Goal: Task Accomplishment & Management: Manage account settings

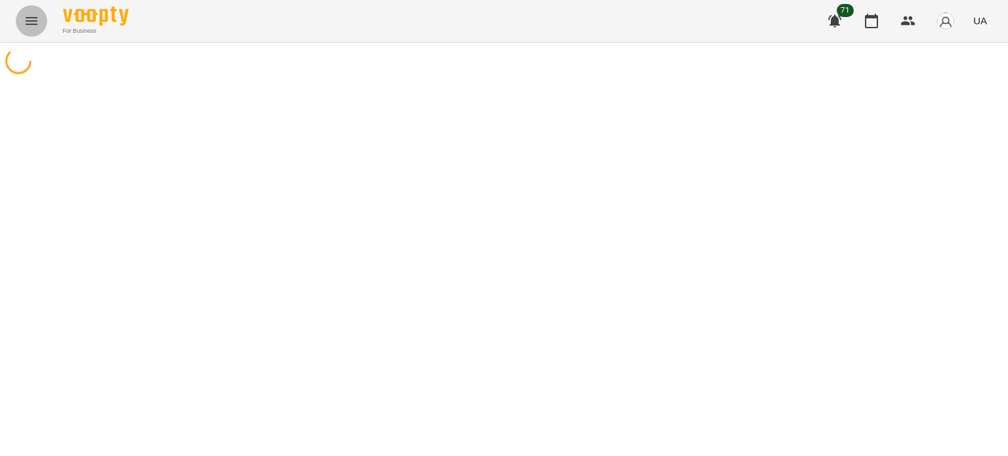
click at [28, 20] on icon "Menu" at bounding box center [32, 21] width 16 height 16
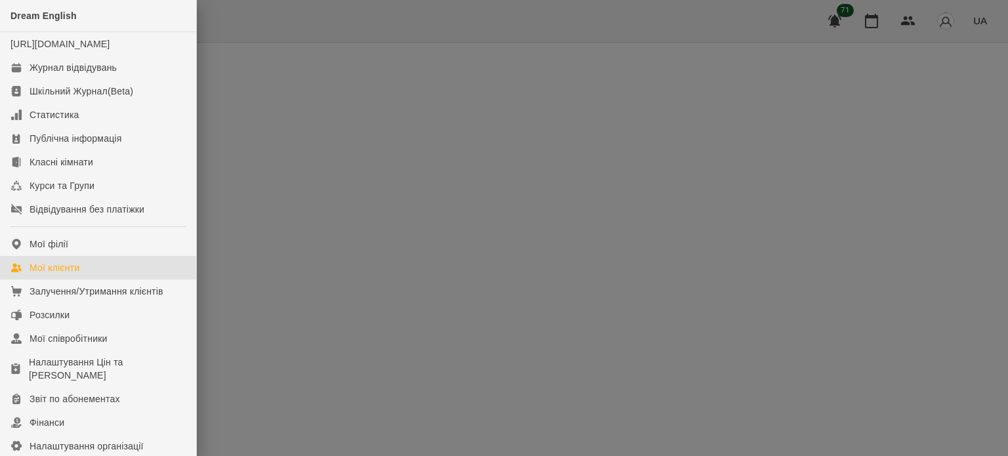
click at [85, 273] on link "Мої клієнти" at bounding box center [98, 268] width 196 height 24
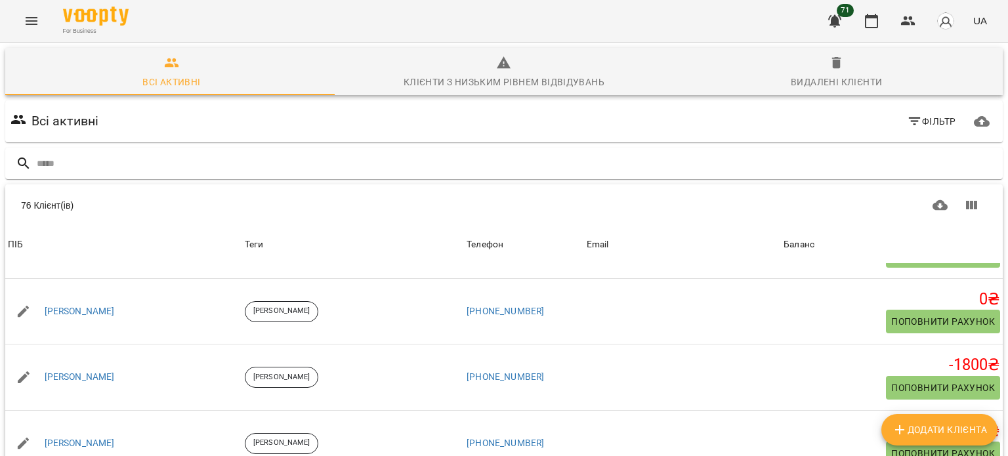
scroll to position [2495, 0]
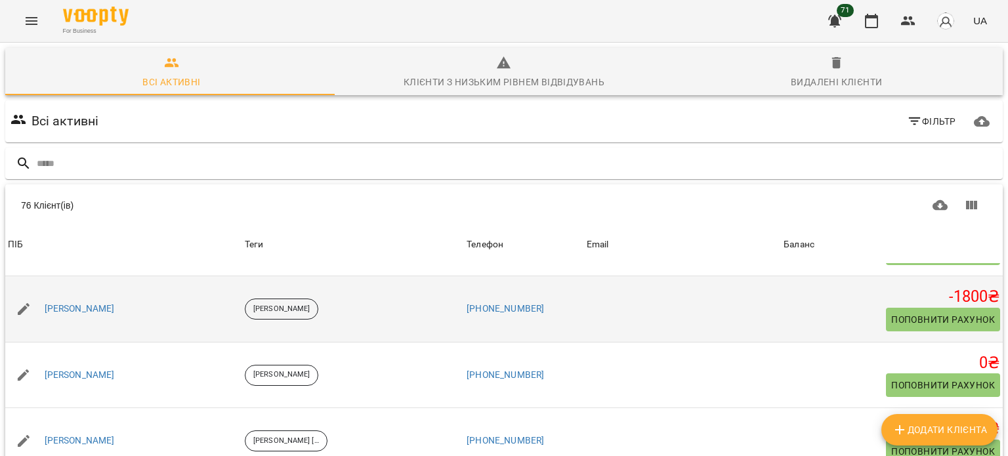
click at [948, 312] on span "Поповнити рахунок" at bounding box center [943, 320] width 104 height 16
select select "****"
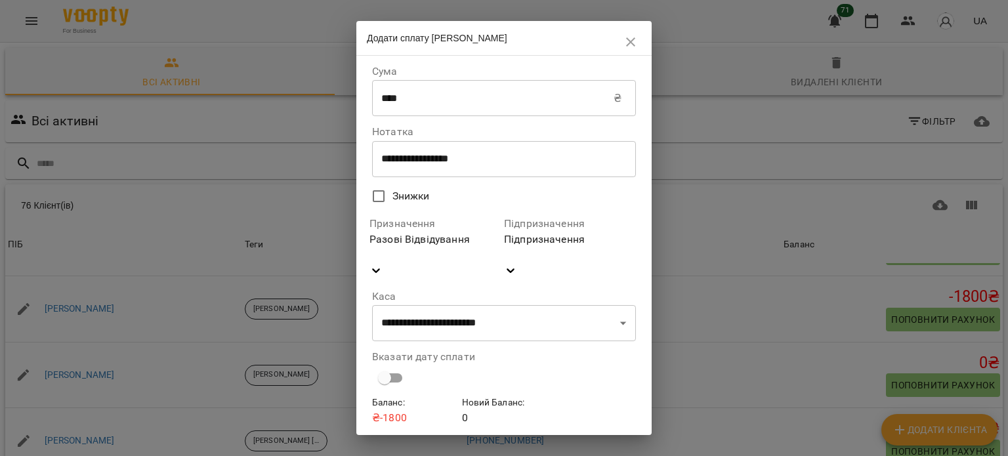
scroll to position [23, 0]
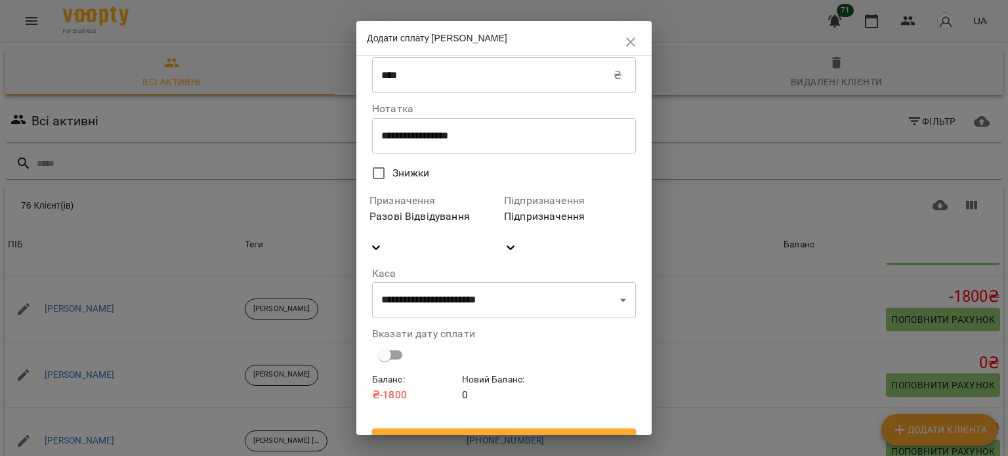
click at [635, 46] on icon "button" at bounding box center [631, 42] width 16 height 16
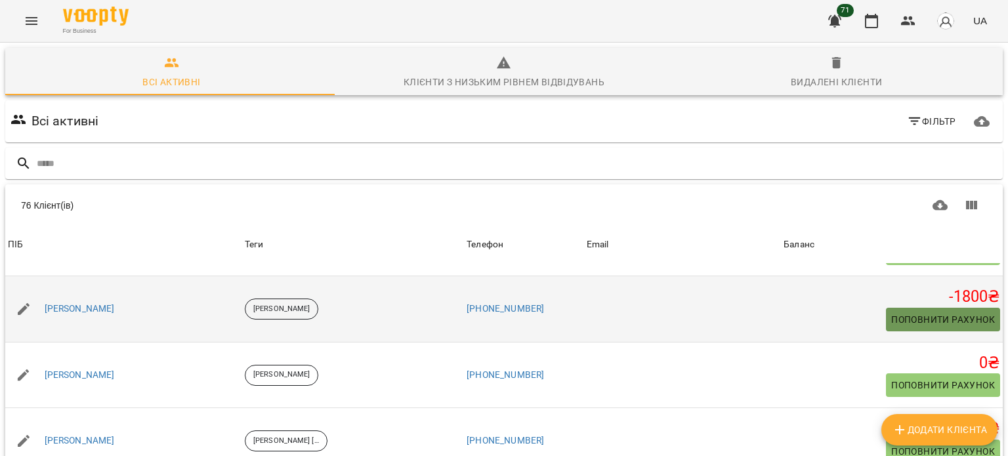
click at [897, 312] on span "Поповнити рахунок" at bounding box center [943, 320] width 104 height 16
select select "****"
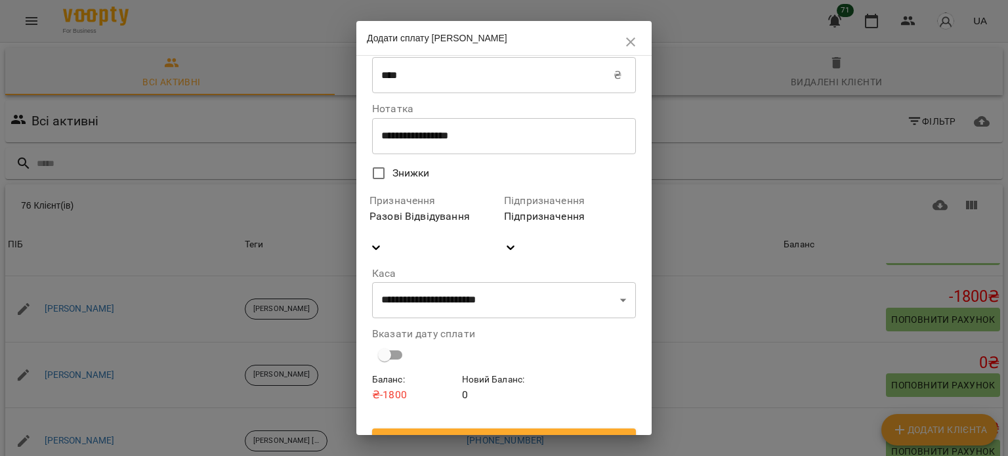
click at [532, 433] on span "Підтвердити" at bounding box center [504, 441] width 243 height 16
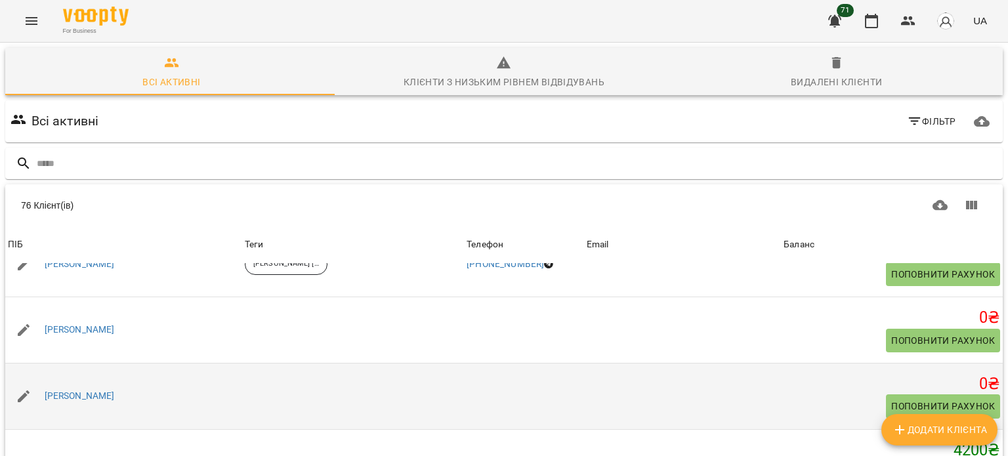
scroll to position [126, 0]
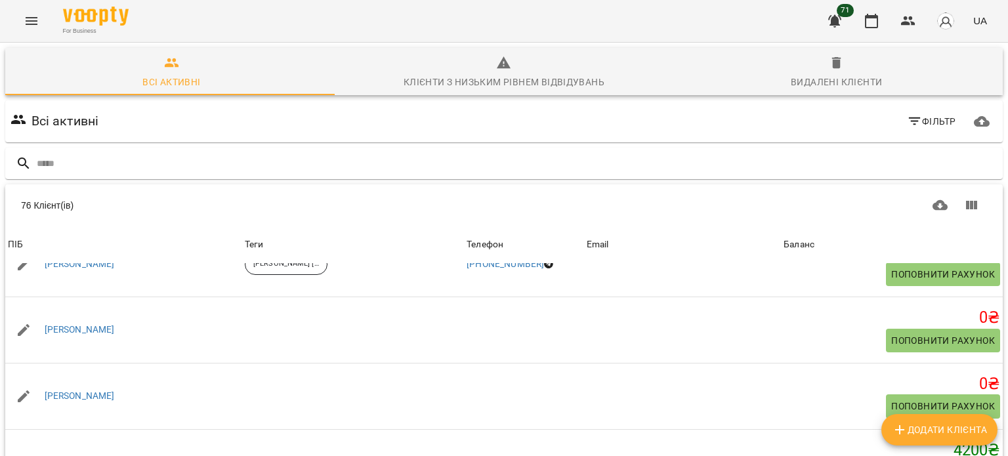
click at [829, 444] on body "For Business 71 UA Всі активні Клієнти з низьким рівнем відвідувань Видалені кл…" at bounding box center [504, 341] width 1008 height 683
click at [826, 354] on li "100" at bounding box center [826, 359] width 39 height 24
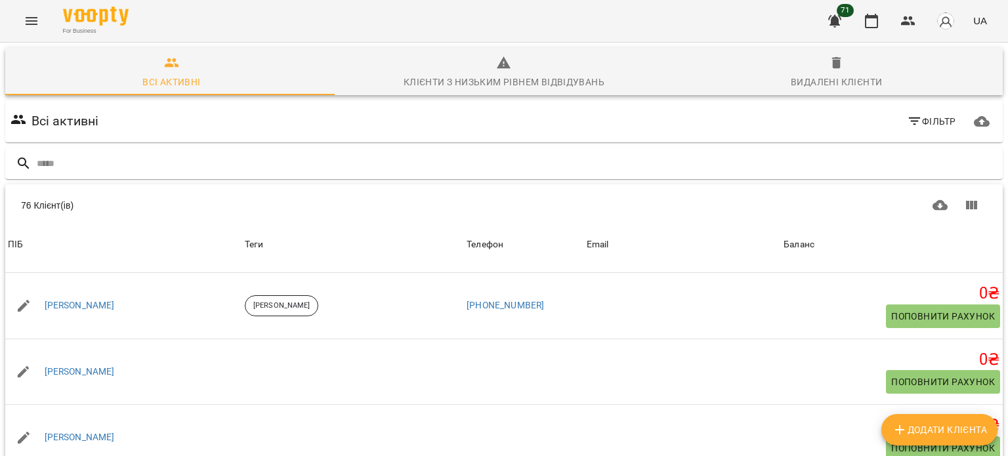
scroll to position [3414, 0]
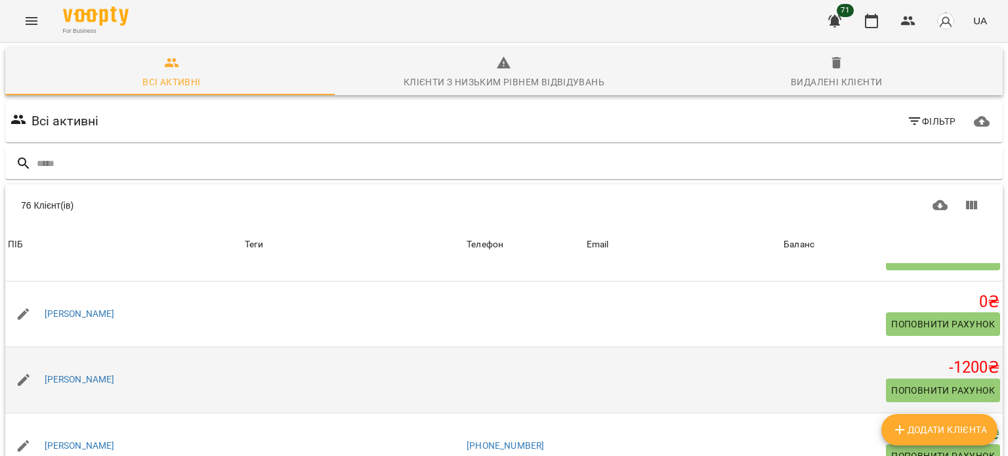
click at [906, 383] on span "Поповнити рахунок" at bounding box center [943, 391] width 104 height 16
select select "****"
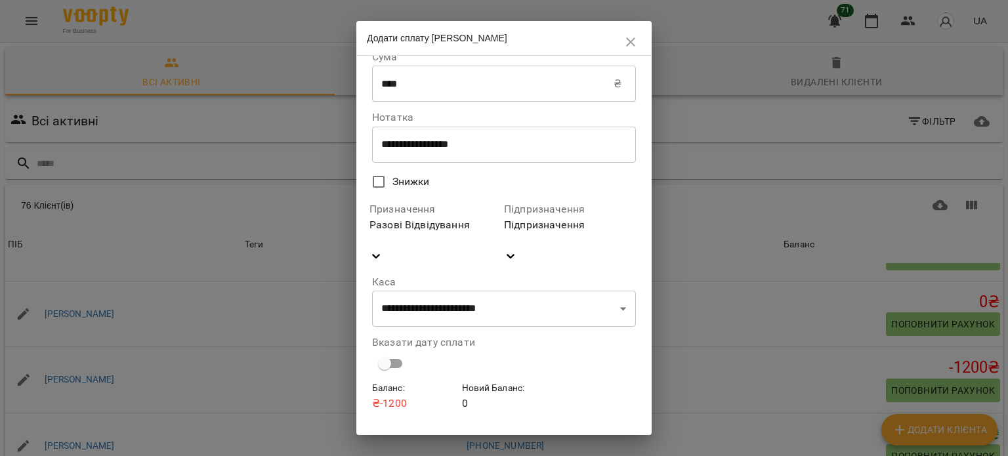
scroll to position [23, 0]
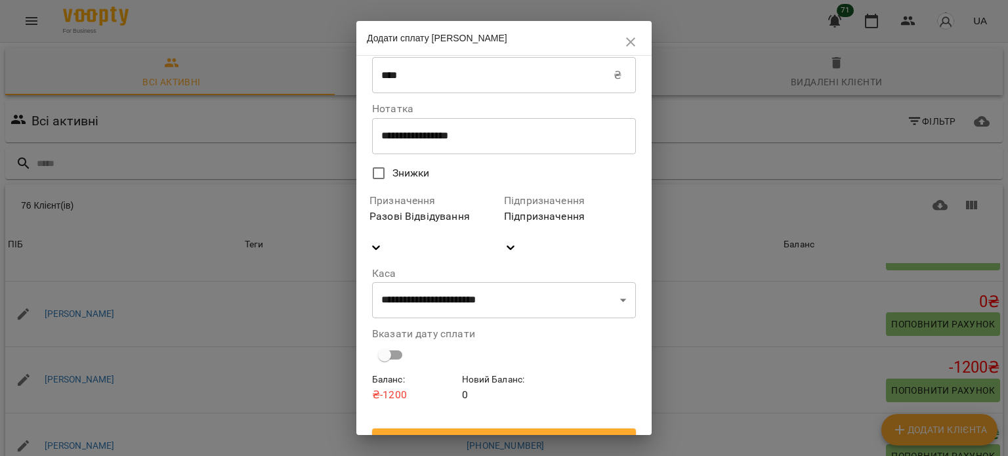
click at [541, 433] on span "Підтвердити" at bounding box center [504, 441] width 243 height 16
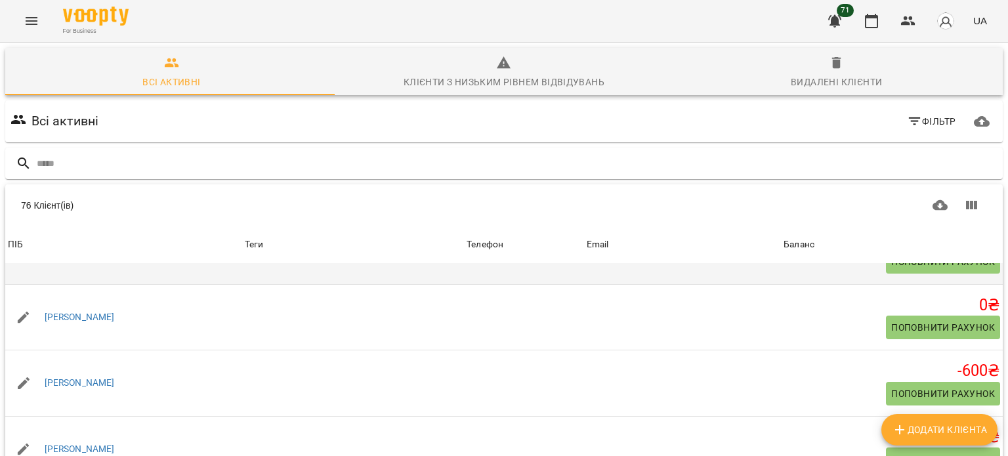
scroll to position [4136, 0]
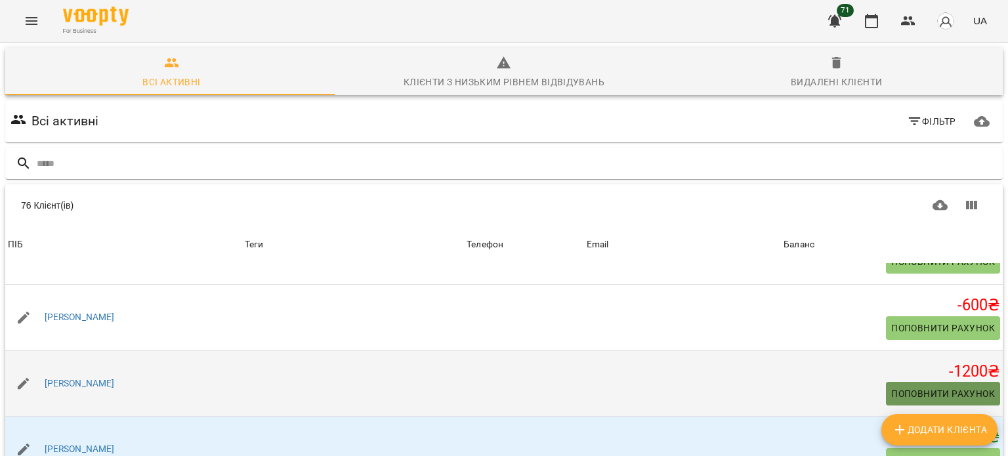
click at [891, 386] on span "Поповнити рахунок" at bounding box center [943, 394] width 104 height 16
select select "****"
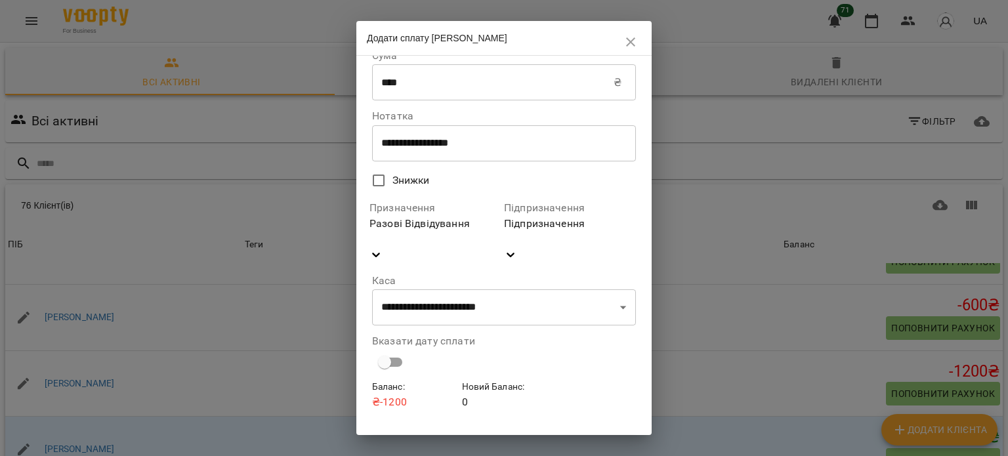
scroll to position [23, 0]
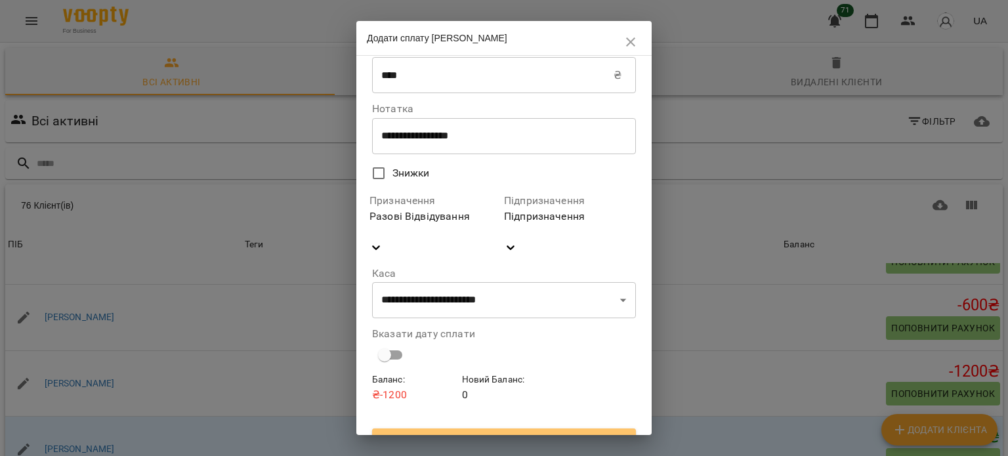
click at [536, 433] on span "Підтвердити" at bounding box center [504, 441] width 243 height 16
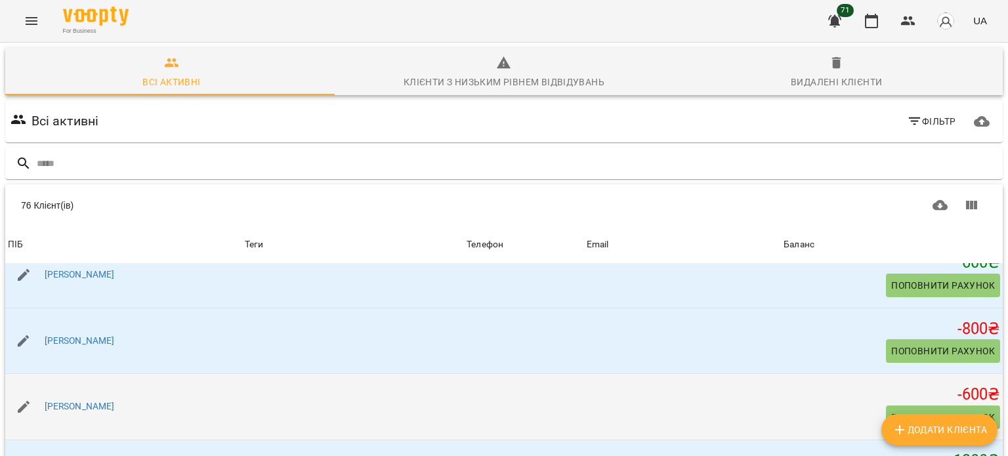
scroll to position [4595, 0]
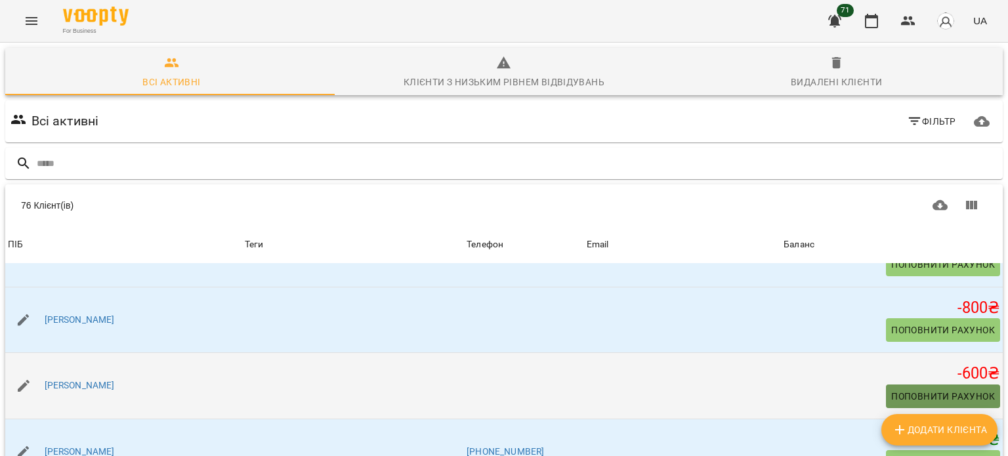
click at [895, 389] on span "Поповнити рахунок" at bounding box center [943, 397] width 104 height 16
select select "****"
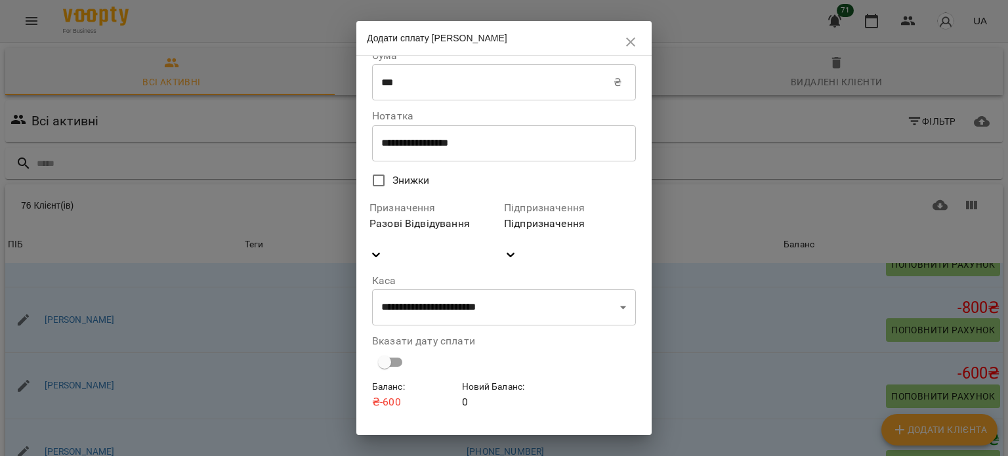
scroll to position [23, 0]
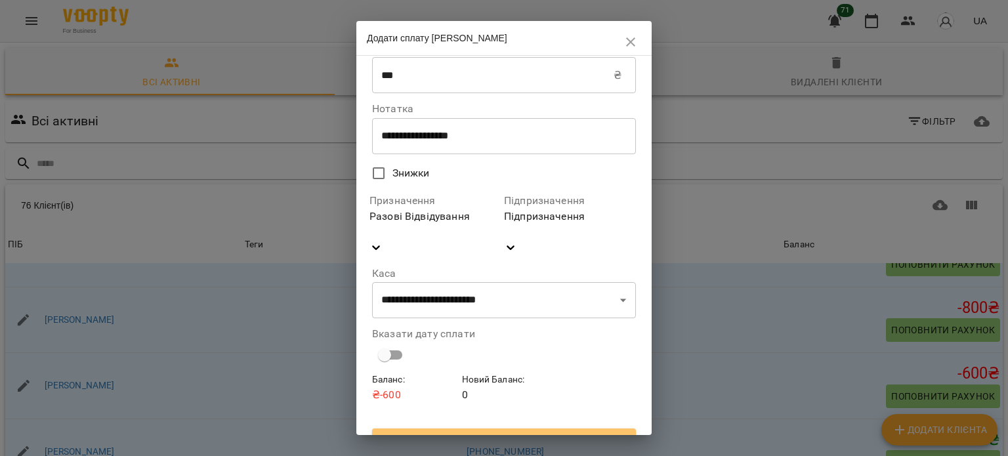
click at [531, 433] on span "Підтвердити" at bounding box center [504, 441] width 243 height 16
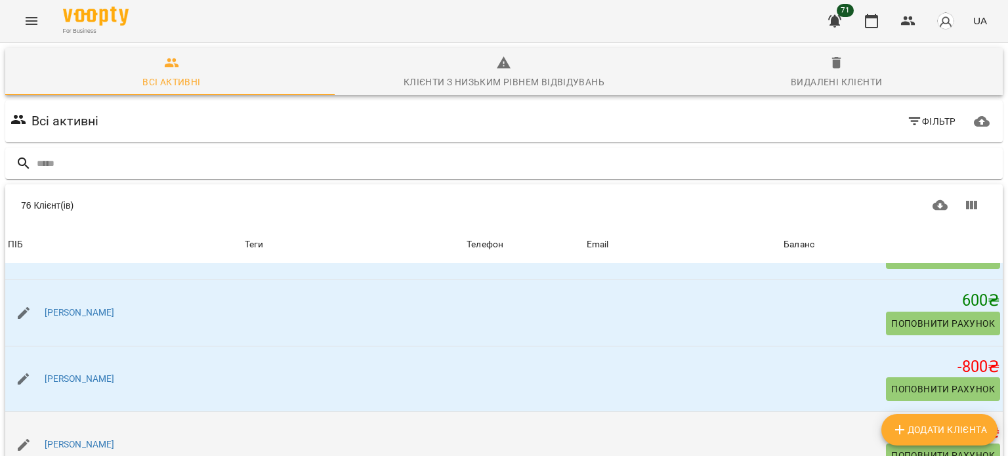
scroll to position [4516, 0]
